Goal: Use online tool/utility

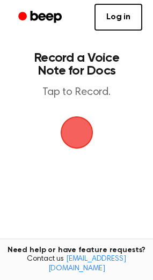
click at [79, 134] on span "button" at bounding box center [76, 133] width 33 height 33
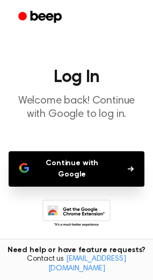
click at [84, 162] on button "Continue with Google" at bounding box center [77, 168] width 136 height 35
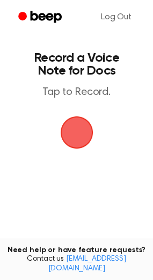
click at [73, 130] on span "button" at bounding box center [76, 133] width 33 height 33
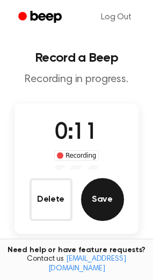
click at [119, 201] on button "Save" at bounding box center [102, 199] width 43 height 43
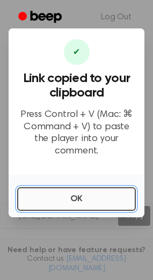
click at [95, 196] on button "OK" at bounding box center [76, 199] width 119 height 24
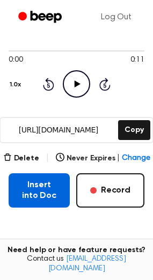
scroll to position [84, 0]
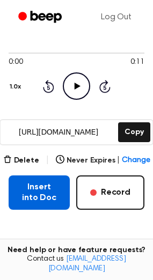
click at [47, 198] on button "Insert into Doc" at bounding box center [39, 193] width 61 height 34
